Goal: Information Seeking & Learning: Learn about a topic

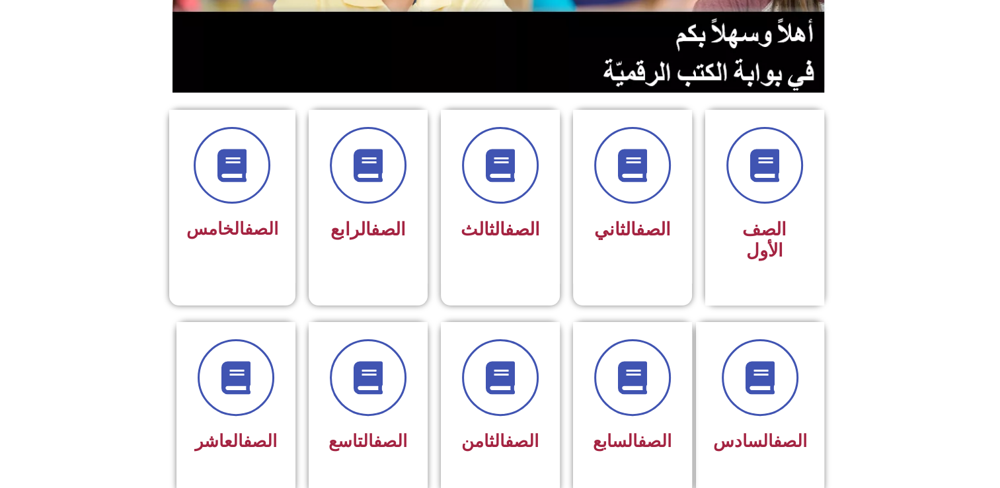
scroll to position [357, 0]
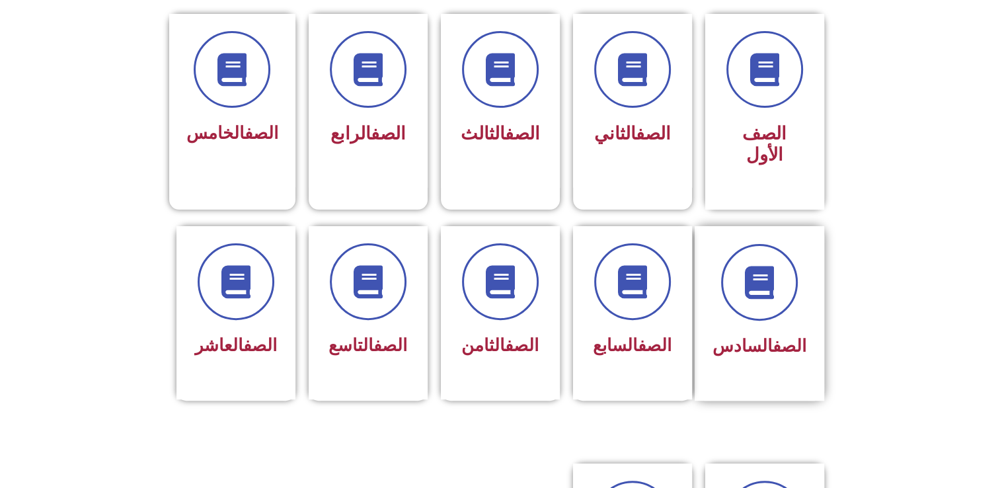
click at [807, 275] on div "الصف السادس" at bounding box center [759, 313] width 130 height 174
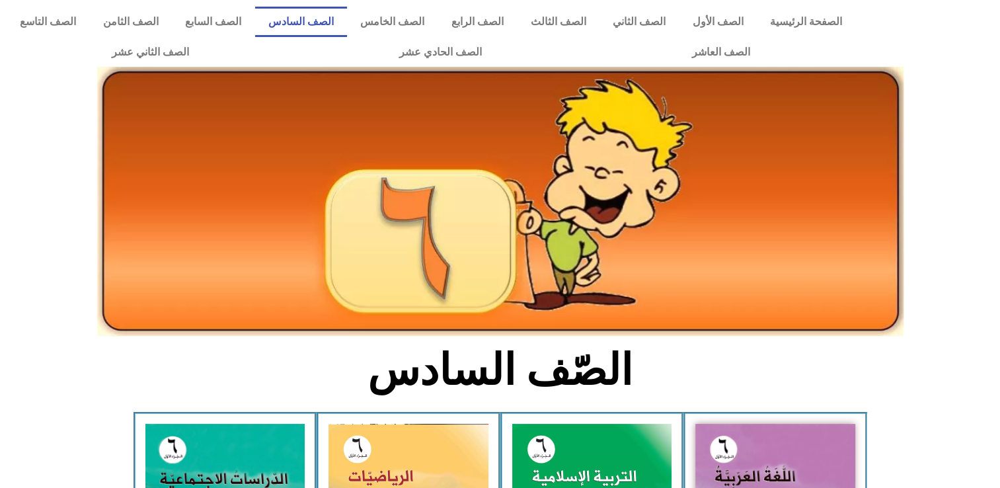
scroll to position [274, 0]
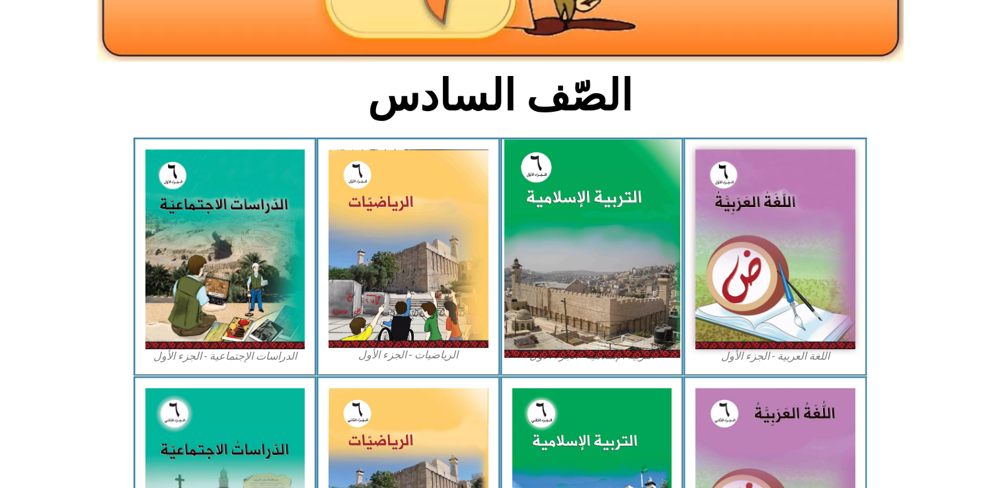
click at [622, 294] on img at bounding box center [591, 248] width 176 height 219
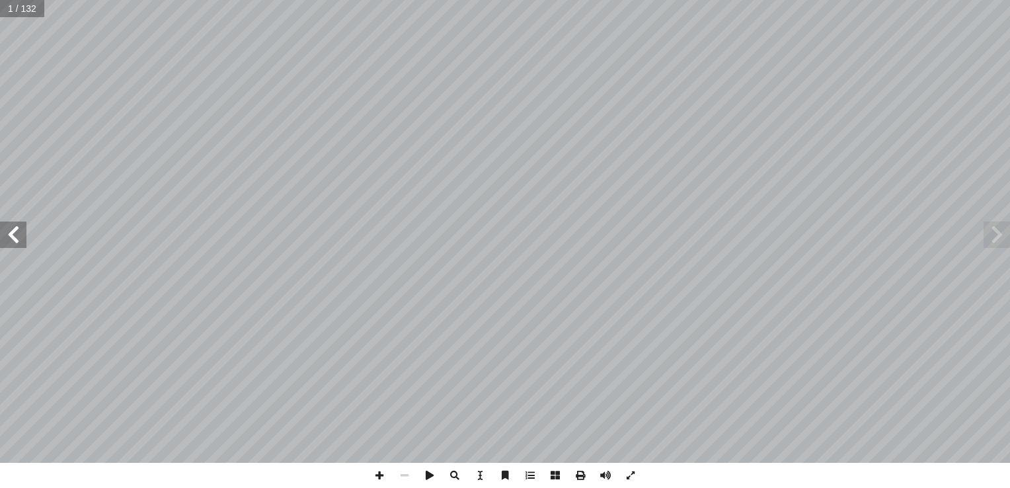
click at [17, 233] on span at bounding box center [13, 234] width 26 height 26
click at [20, 237] on span at bounding box center [13, 234] width 26 height 26
click at [19, 239] on span at bounding box center [13, 234] width 26 height 26
click at [18, 237] on span at bounding box center [13, 234] width 26 height 26
click at [19, 241] on span at bounding box center [13, 234] width 26 height 26
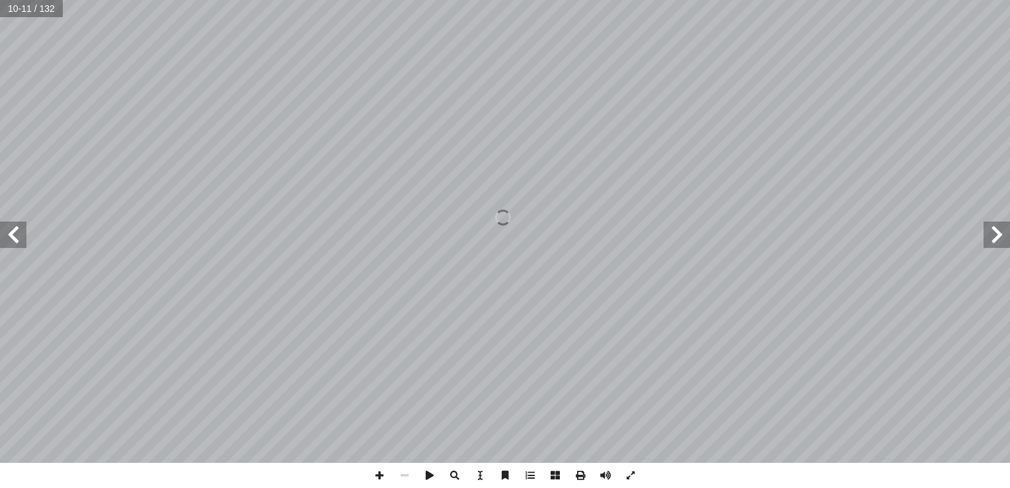
click at [18, 246] on span at bounding box center [13, 234] width 26 height 26
click at [19, 240] on span at bounding box center [13, 234] width 26 height 26
click at [17, 238] on span at bounding box center [13, 234] width 26 height 26
click at [17, 237] on span at bounding box center [13, 234] width 26 height 26
click at [16, 244] on span at bounding box center [13, 234] width 26 height 26
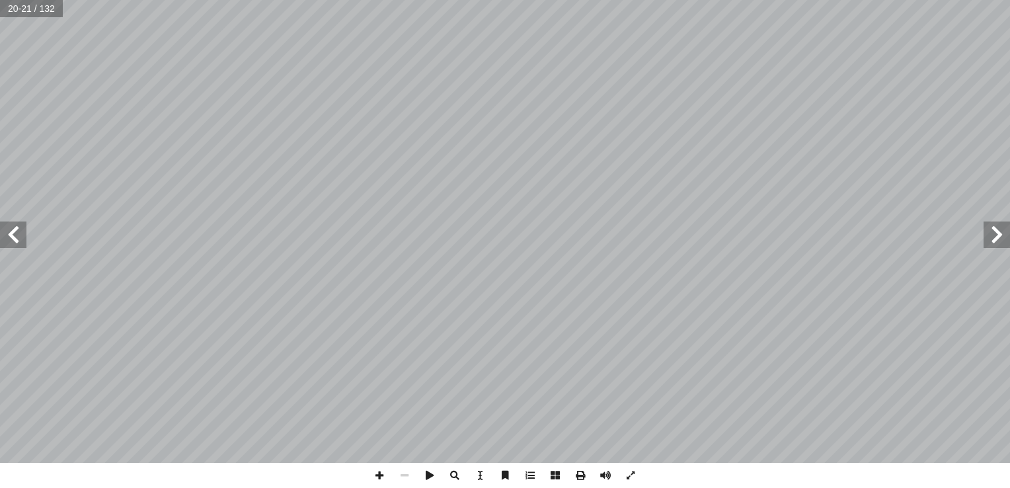
click at [16, 242] on span at bounding box center [13, 234] width 26 height 26
click at [16, 241] on span at bounding box center [13, 234] width 26 height 26
click at [15, 237] on span at bounding box center [13, 234] width 26 height 26
click at [17, 238] on span at bounding box center [13, 234] width 26 height 26
click at [11, 242] on span at bounding box center [13, 234] width 26 height 26
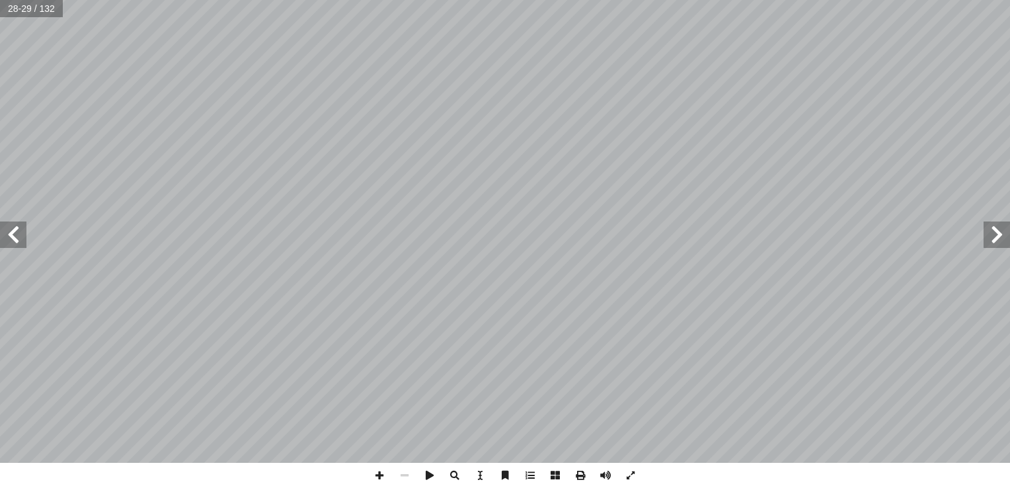
click at [9, 240] on span at bounding box center [13, 234] width 26 height 26
click at [15, 241] on span at bounding box center [13, 234] width 26 height 26
click at [0, 241] on span at bounding box center [13, 234] width 26 height 26
click at [0, 240] on span at bounding box center [13, 234] width 26 height 26
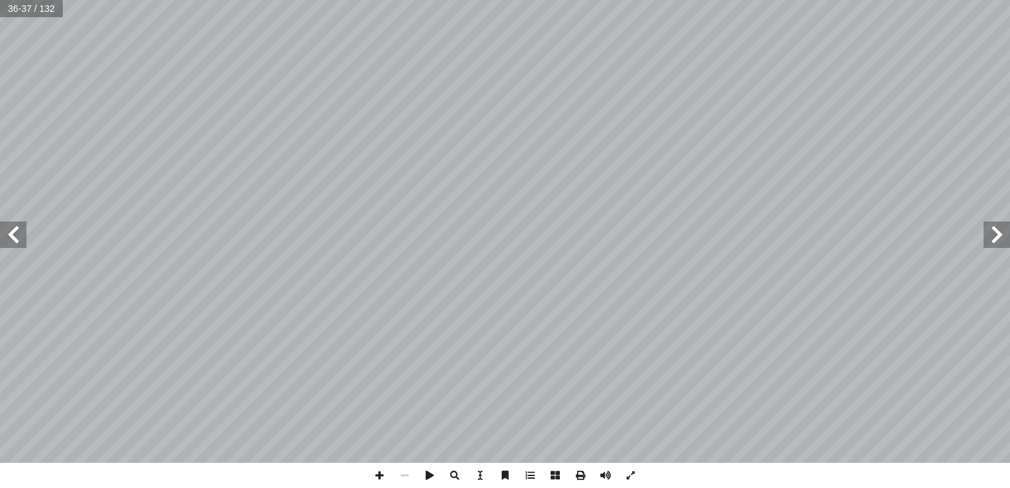
click at [1006, 230] on span at bounding box center [996, 234] width 26 height 26
click at [20, 247] on span at bounding box center [13, 234] width 26 height 26
click at [20, 237] on span at bounding box center [13, 234] width 26 height 26
click at [19, 241] on span at bounding box center [13, 234] width 26 height 26
click at [16, 241] on span at bounding box center [13, 234] width 26 height 26
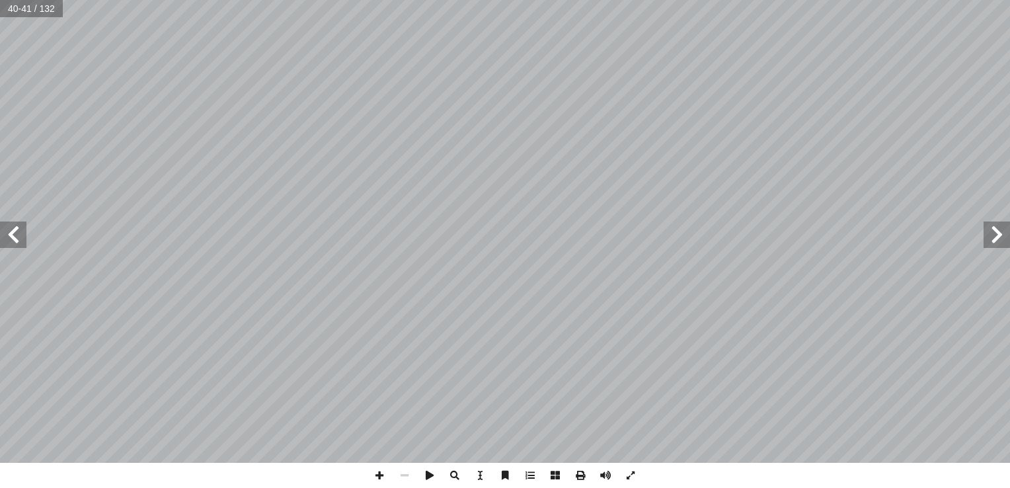
click at [19, 235] on span at bounding box center [13, 234] width 26 height 26
click at [381, 476] on span at bounding box center [379, 475] width 25 height 25
click at [383, 476] on span at bounding box center [379, 475] width 25 height 25
click at [1007, 234] on span at bounding box center [996, 234] width 26 height 26
click at [1007, 237] on span at bounding box center [996, 234] width 26 height 26
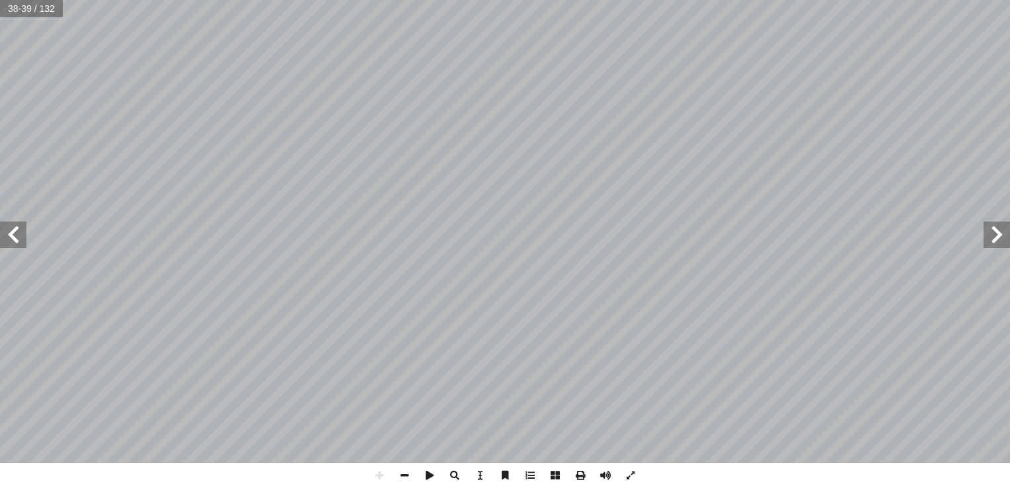
click at [26, 240] on div "34 نية � ّ حدة الث َ الو ة ّ سلامي إ � ال ُ العقيدة سراء إ ال� ﴾ ٥٨ ٗ ا ي ِ ل َ…" at bounding box center [505, 231] width 1010 height 463
click at [17, 235] on span at bounding box center [13, 234] width 26 height 26
click at [13, 231] on span at bounding box center [13, 234] width 26 height 26
click at [13, 235] on span at bounding box center [13, 234] width 26 height 26
click at [15, 232] on span at bounding box center [13, 234] width 26 height 26
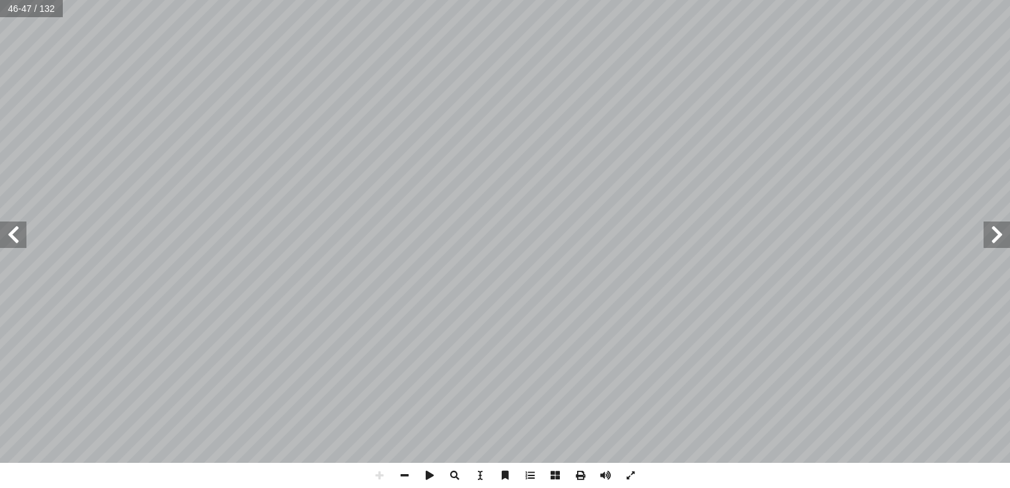
click at [1002, 233] on span at bounding box center [996, 234] width 26 height 26
click at [998, 235] on span at bounding box center [996, 234] width 26 height 26
click at [304, 0] on html "الصفحة الرئيسية الصف الأول الصف الثاني الصف الثالث الصف الرابع الصف الخامس الصف…" at bounding box center [505, 60] width 1010 height 120
click at [379, 474] on span at bounding box center [379, 475] width 25 height 25
click at [380, 474] on span at bounding box center [379, 475] width 25 height 25
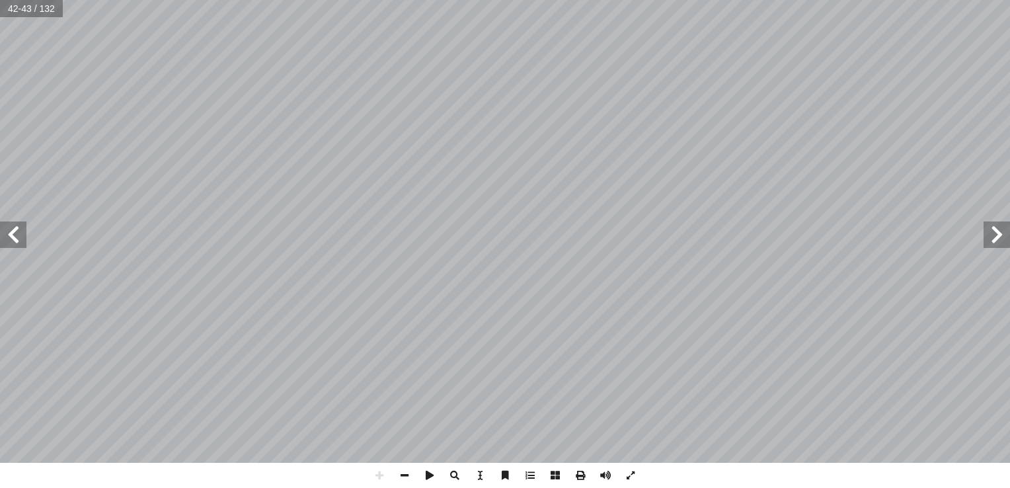
click at [19, 245] on div "38 قويم َّ الت ِ ــة َ حيح َّ الص ِ ــر ْ ي َ غ ِ ة َ بــار ِ ع ْ ال َ ــل ِ قا…" at bounding box center [505, 231] width 1010 height 463
